Goal: Entertainment & Leisure: Consume media (video, audio)

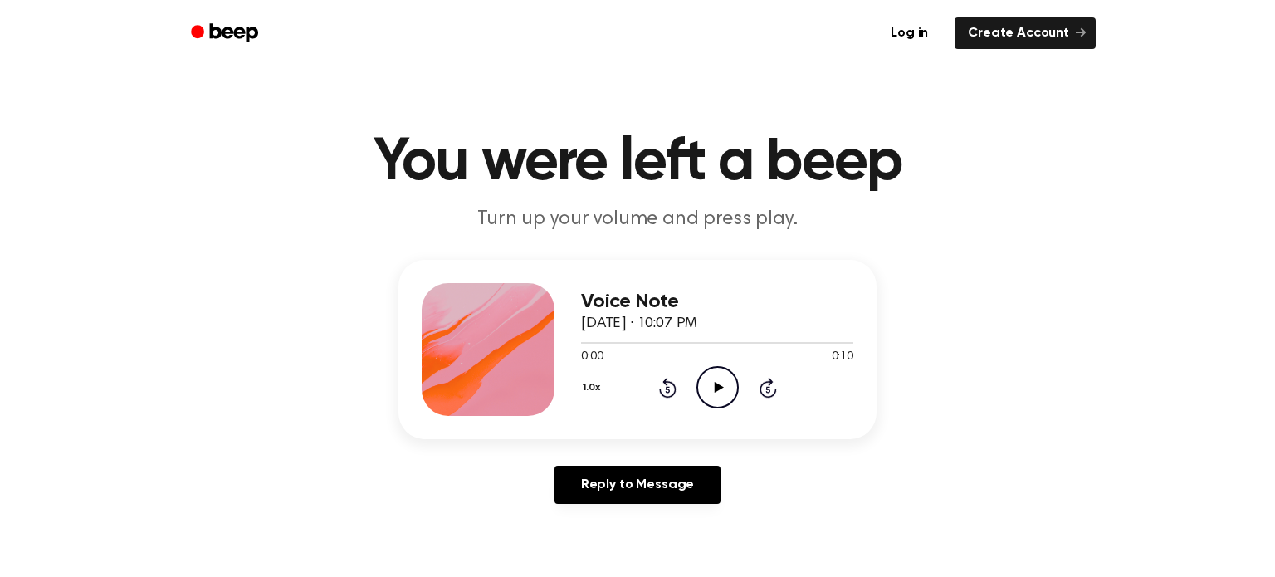
click at [735, 377] on circle at bounding box center [717, 387] width 41 height 41
click at [711, 387] on icon "Pause Audio" at bounding box center [717, 387] width 42 height 42
click at [716, 391] on icon "Play Audio" at bounding box center [717, 387] width 42 height 42
click at [723, 387] on icon "Pause Audio" at bounding box center [717, 387] width 42 height 42
click at [716, 384] on icon at bounding box center [718, 387] width 9 height 11
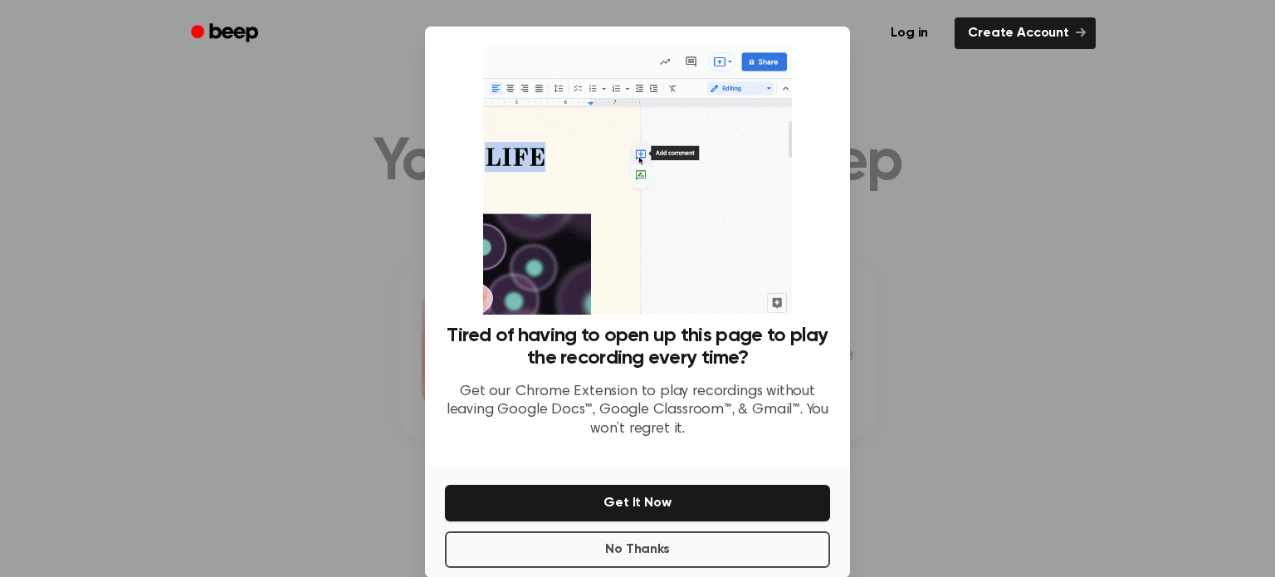
click at [941, 354] on div at bounding box center [637, 288] width 1275 height 577
click at [945, 407] on div at bounding box center [637, 288] width 1275 height 577
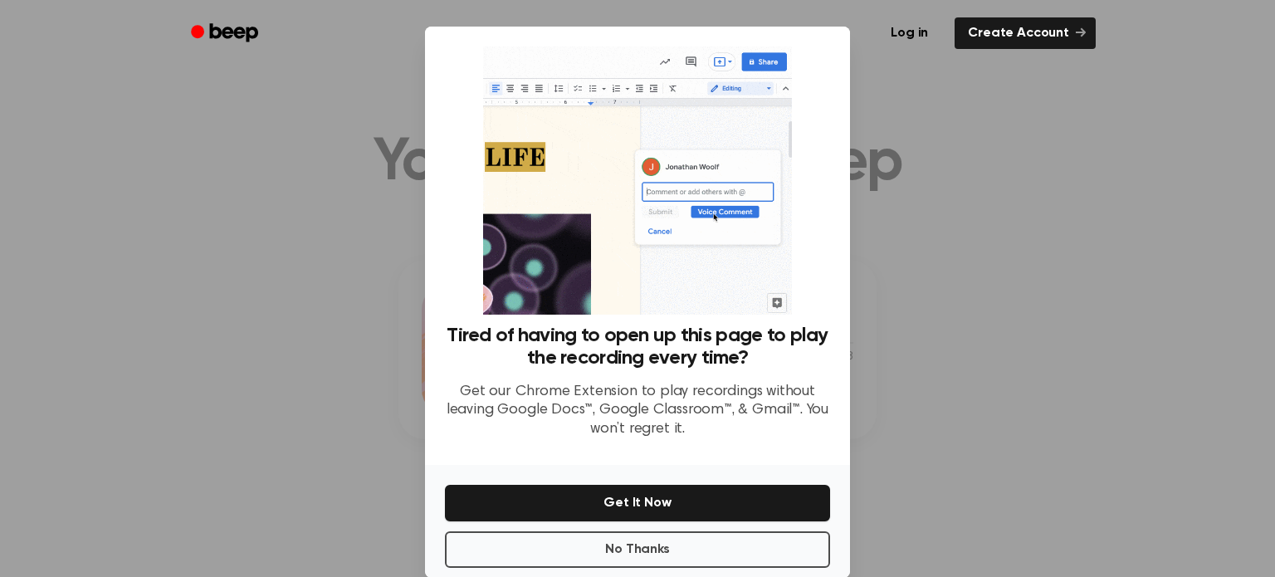
drag, startPoint x: 946, startPoint y: 409, endPoint x: 949, endPoint y: 365, distance: 44.1
click at [946, 410] on div at bounding box center [637, 288] width 1275 height 577
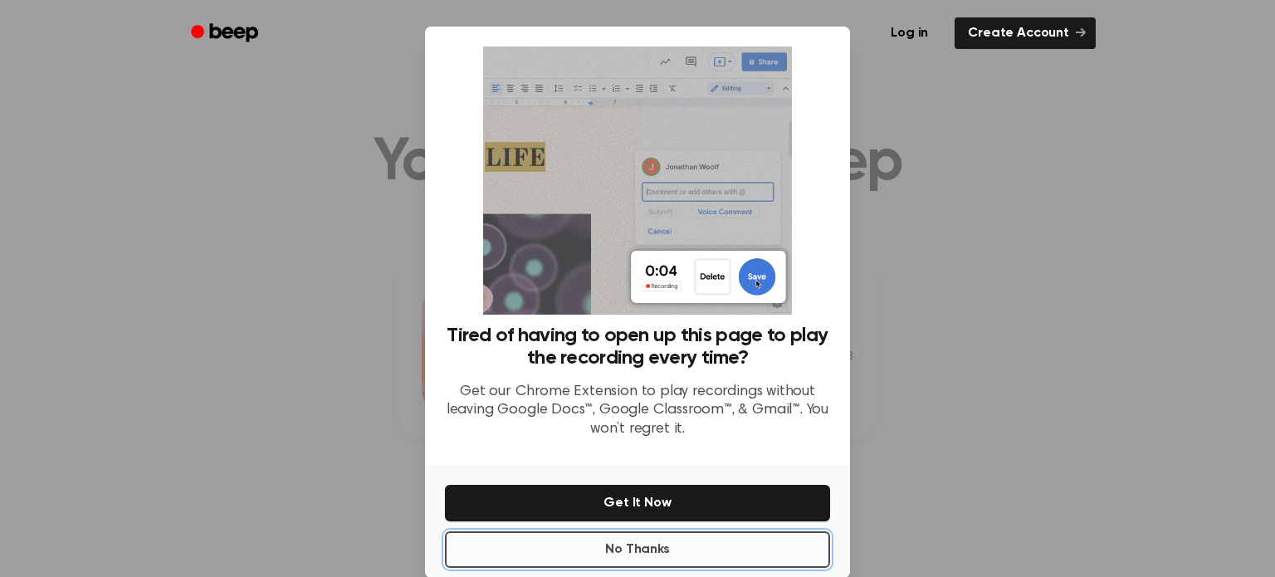
click at [730, 542] on button "No Thanks" at bounding box center [637, 549] width 385 height 37
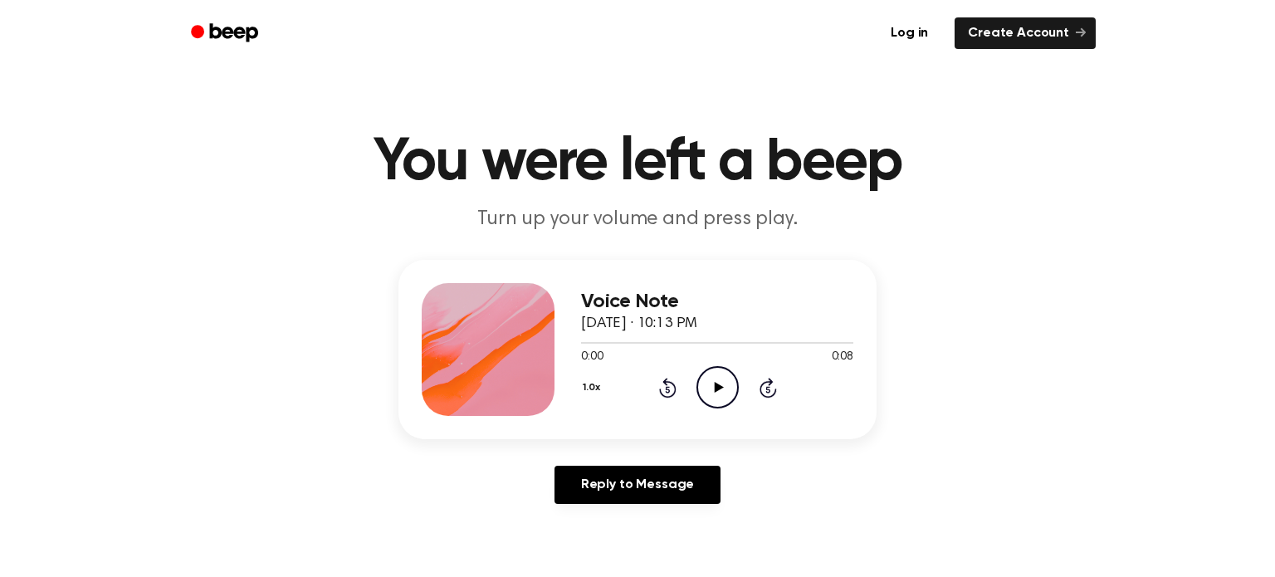
click at [733, 370] on icon "Play Audio" at bounding box center [717, 387] width 42 height 42
click at [714, 379] on icon "Pause Audio" at bounding box center [717, 387] width 42 height 42
